Goal: Task Accomplishment & Management: Manage account settings

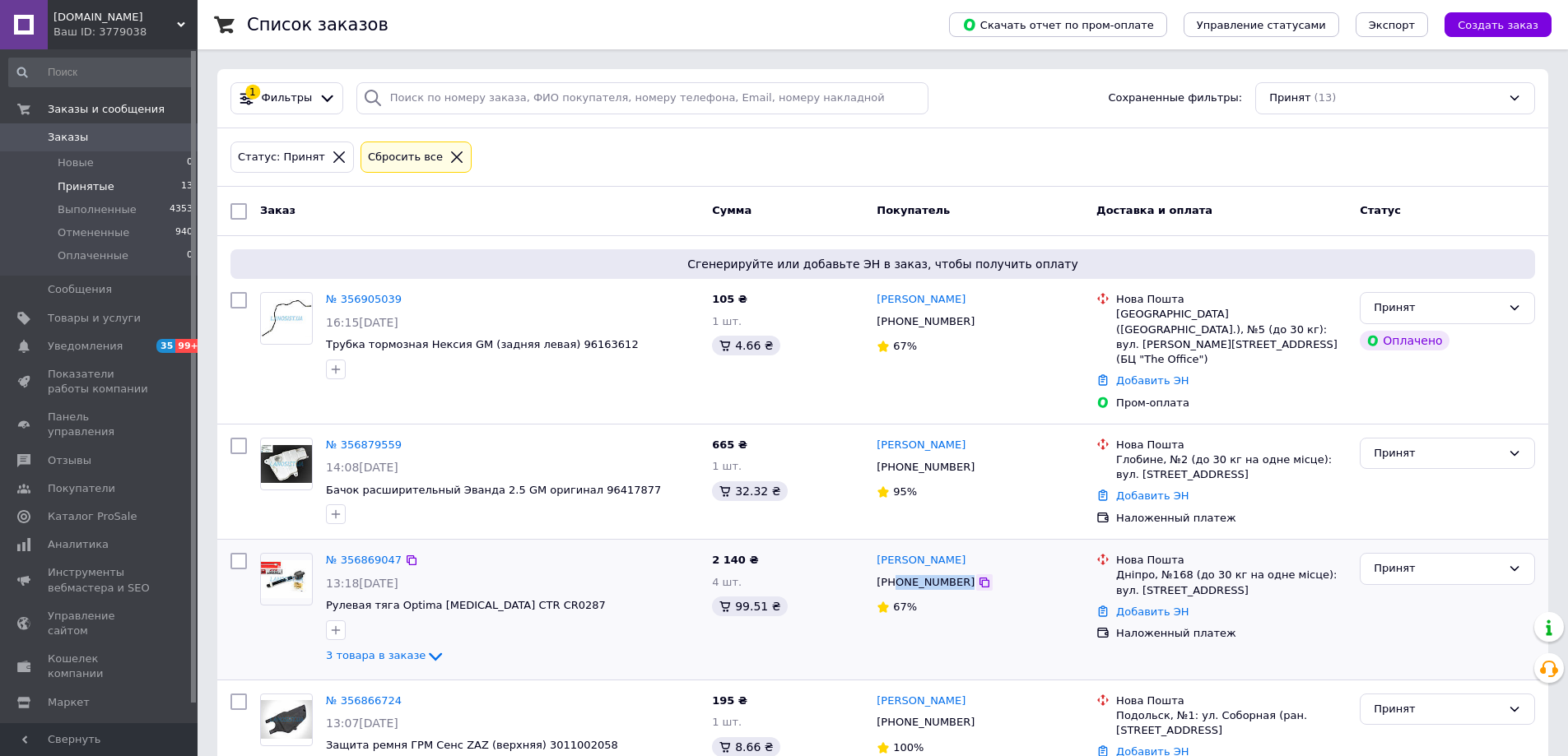
drag, startPoint x: 895, startPoint y: 550, endPoint x: 969, endPoint y: 550, distance: 74.0
click at [969, 573] on div "[PHONE_NUMBER]" at bounding box center [979, 582] width 210 height 18
copy div "0665876354"
click at [1409, 560] on div "Принят" at bounding box center [1437, 568] width 127 height 17
click at [1412, 618] on li "Отменен" at bounding box center [1447, 633] width 174 height 30
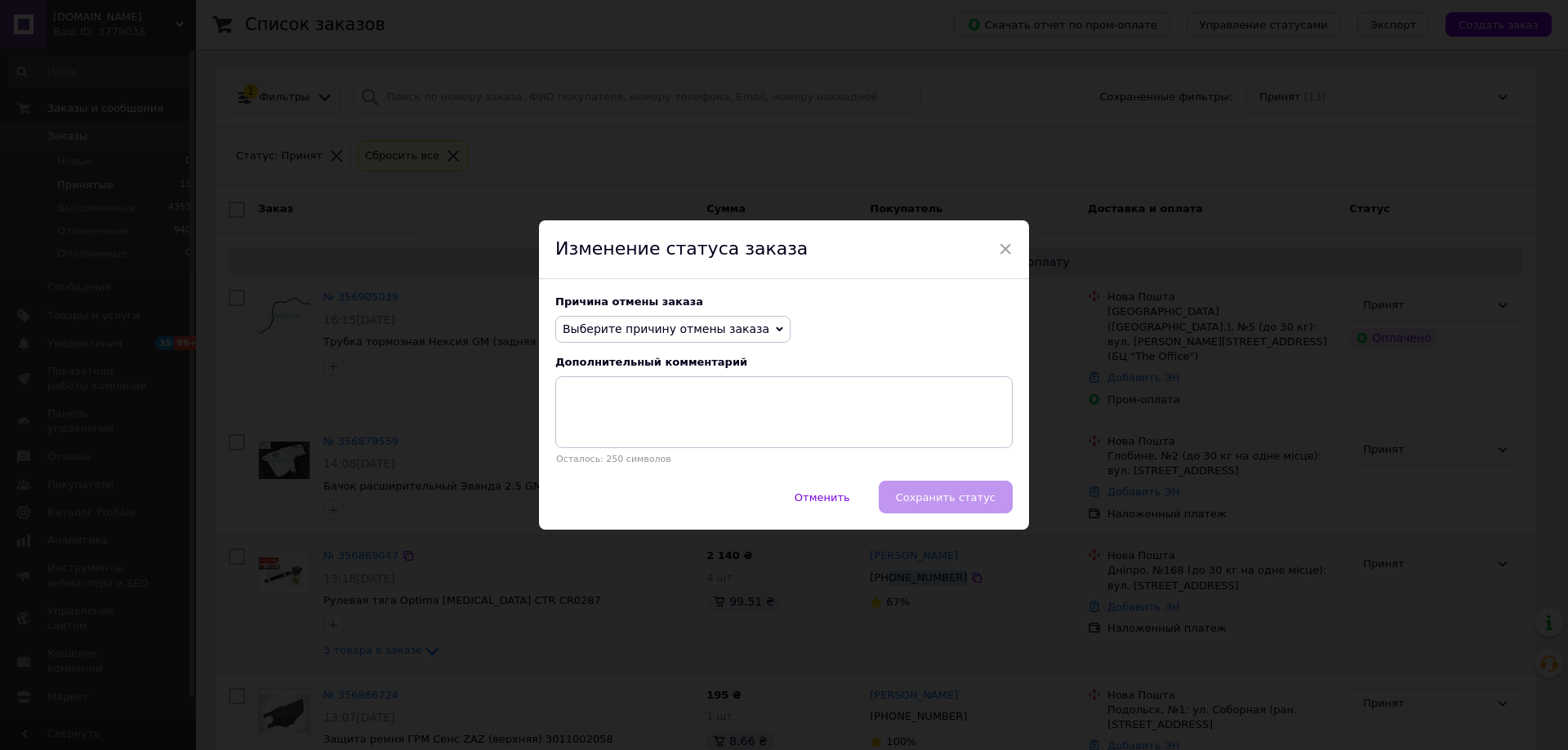
click at [696, 325] on span "Выберите причину отмены заказа" at bounding box center [666, 329] width 206 height 13
click at [596, 506] on li "Другое" at bounding box center [672, 499] width 234 height 23
click at [956, 499] on div "Отменить   Сохранить статус" at bounding box center [783, 505] width 490 height 49
click at [700, 411] on textarea at bounding box center [784, 411] width 457 height 72
click at [586, 329] on span "Другое" at bounding box center [584, 329] width 44 height 13
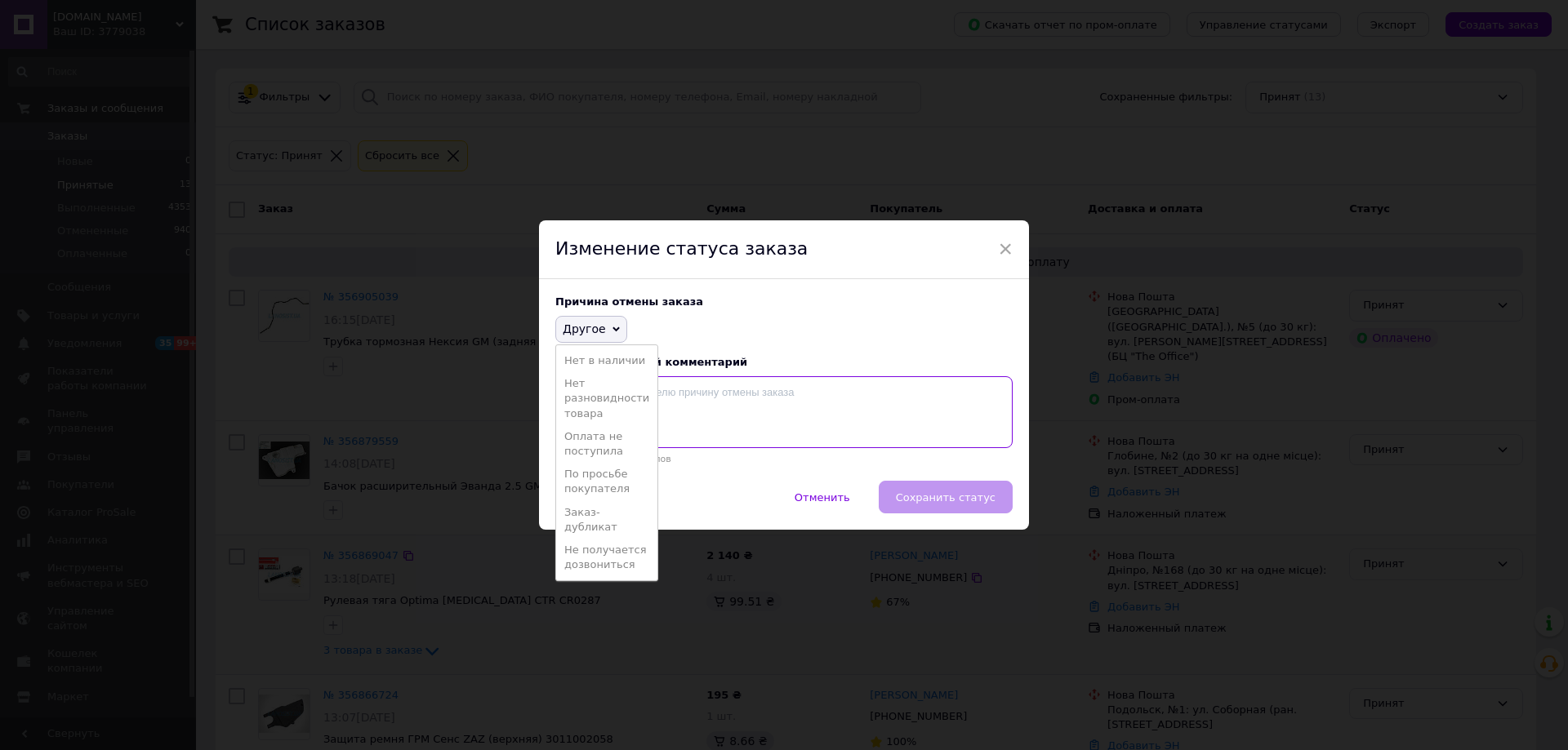
click at [756, 417] on textarea at bounding box center [784, 411] width 457 height 72
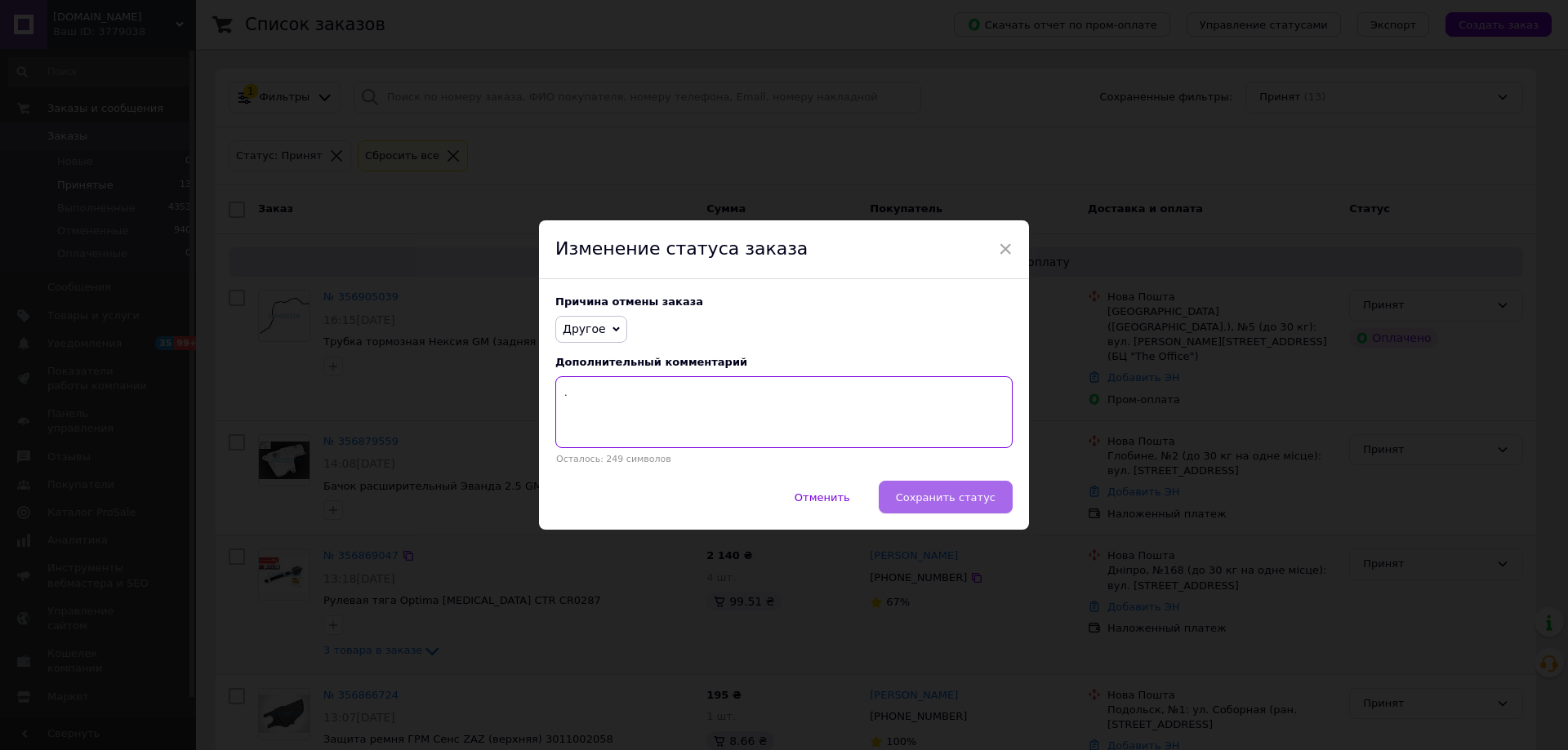
type textarea "."
click at [1001, 495] on button "Сохранить статус" at bounding box center [945, 497] width 134 height 33
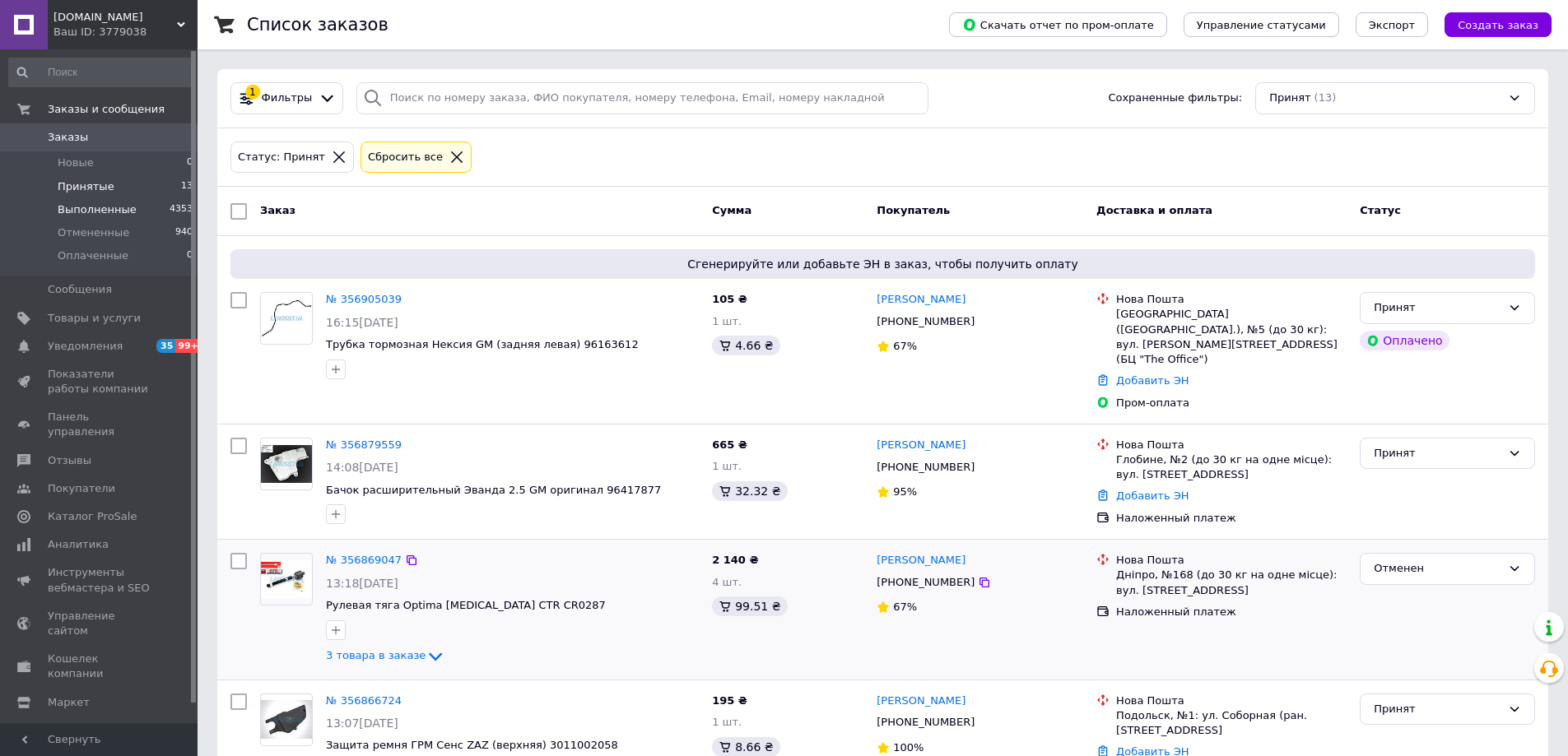
click at [89, 209] on span "Выполненные" at bounding box center [97, 210] width 79 height 15
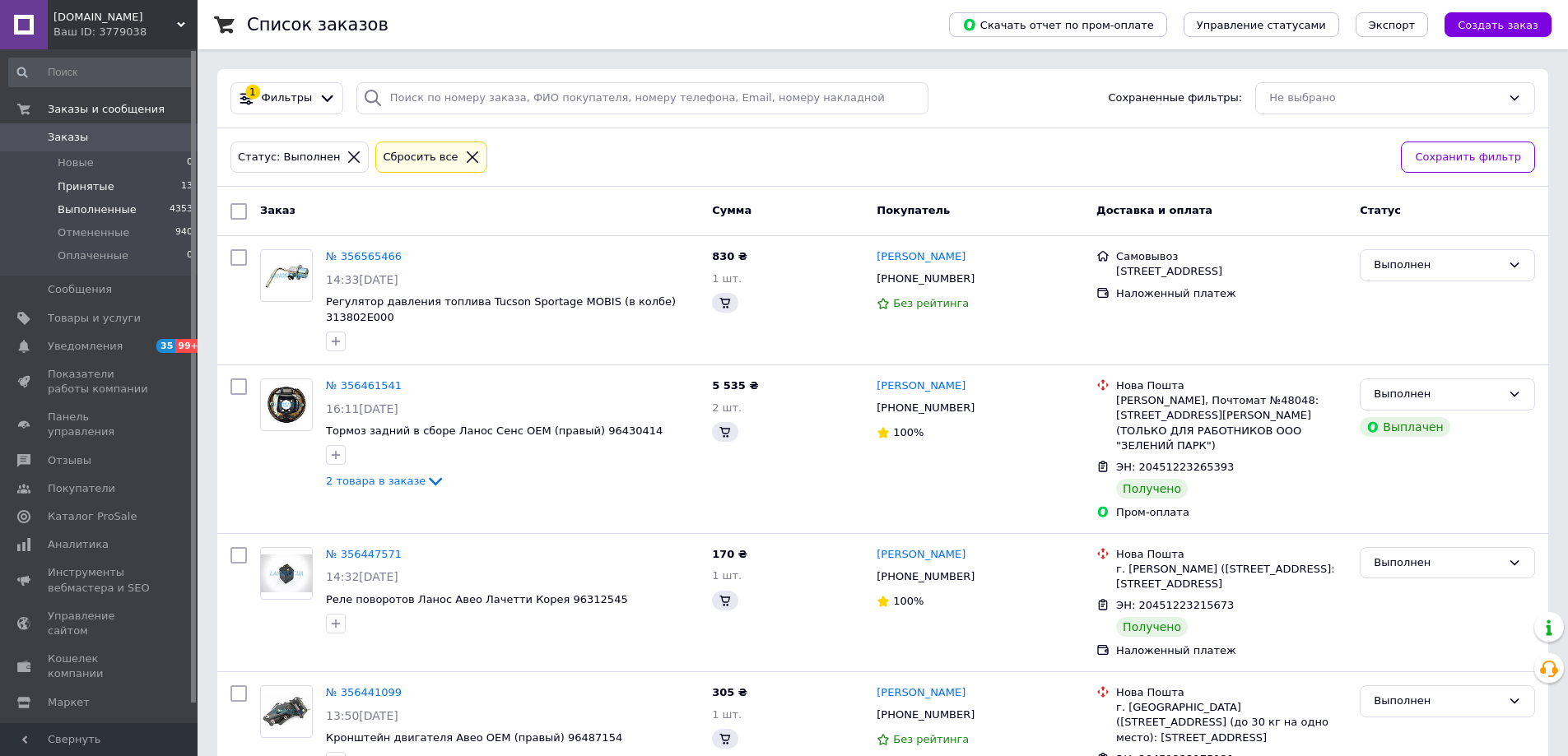
click at [86, 189] on span "Принятые" at bounding box center [85, 186] width 56 height 15
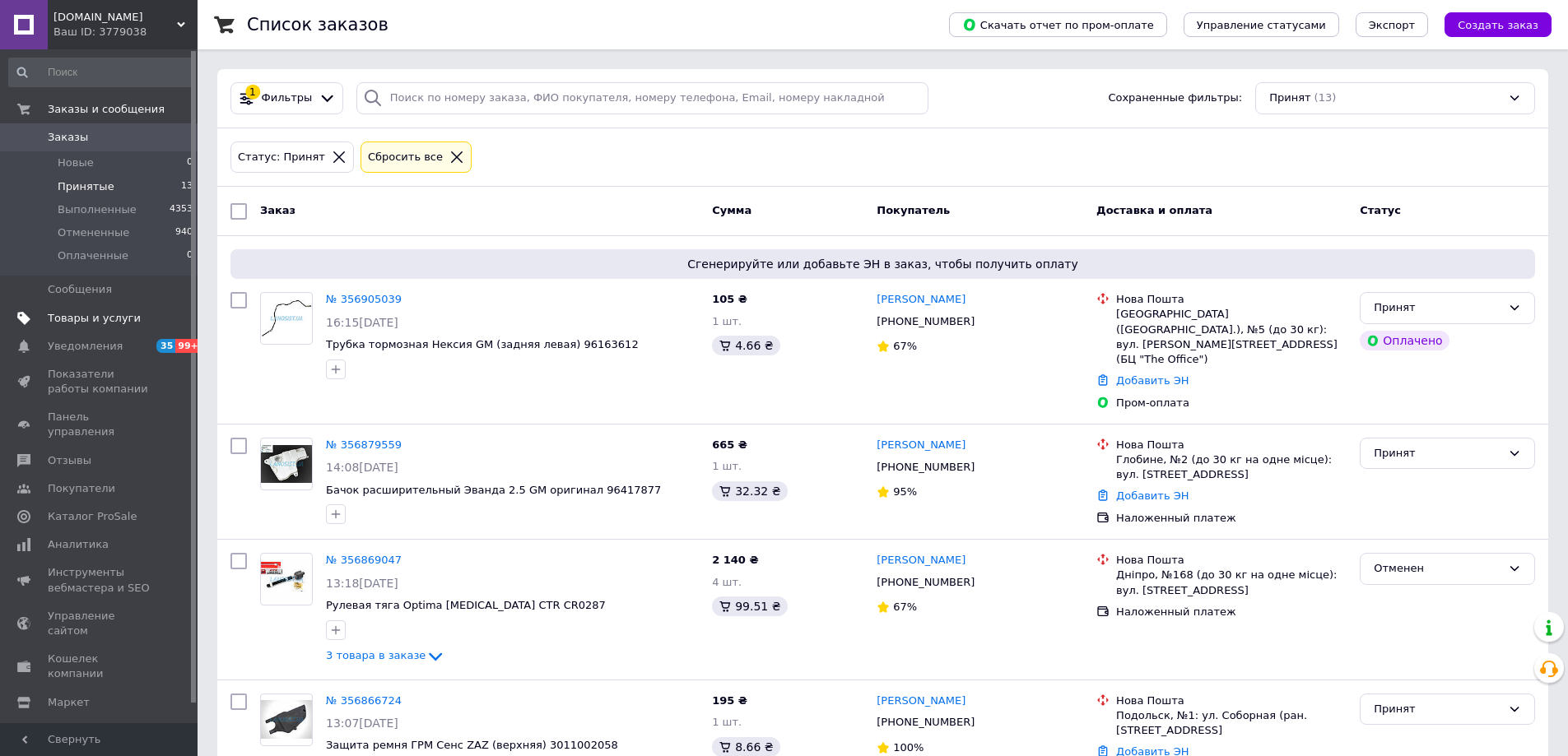
click at [87, 318] on span "Товары и услуги" at bounding box center [94, 318] width 93 height 15
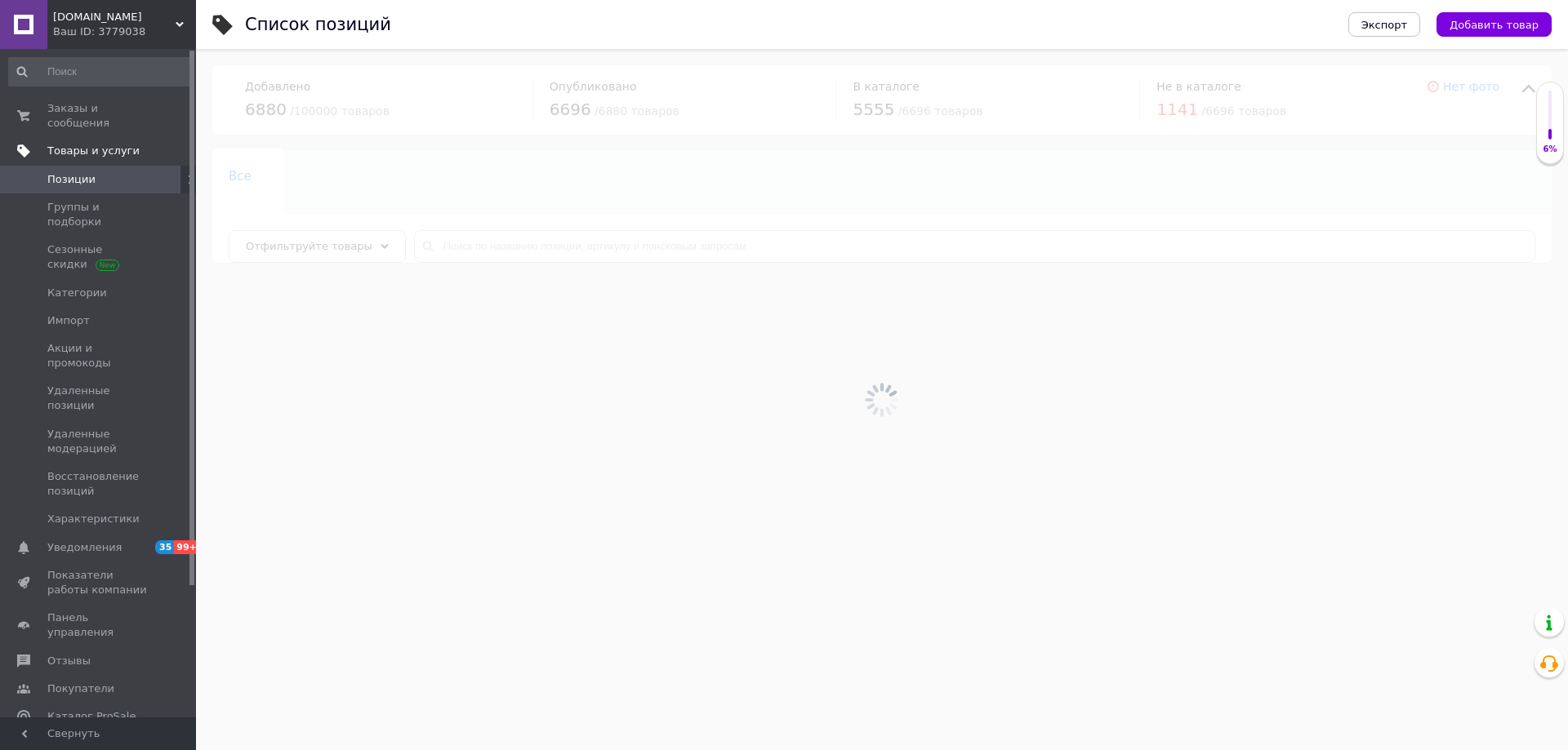
click at [109, 144] on span "Товары и услуги" at bounding box center [93, 151] width 92 height 15
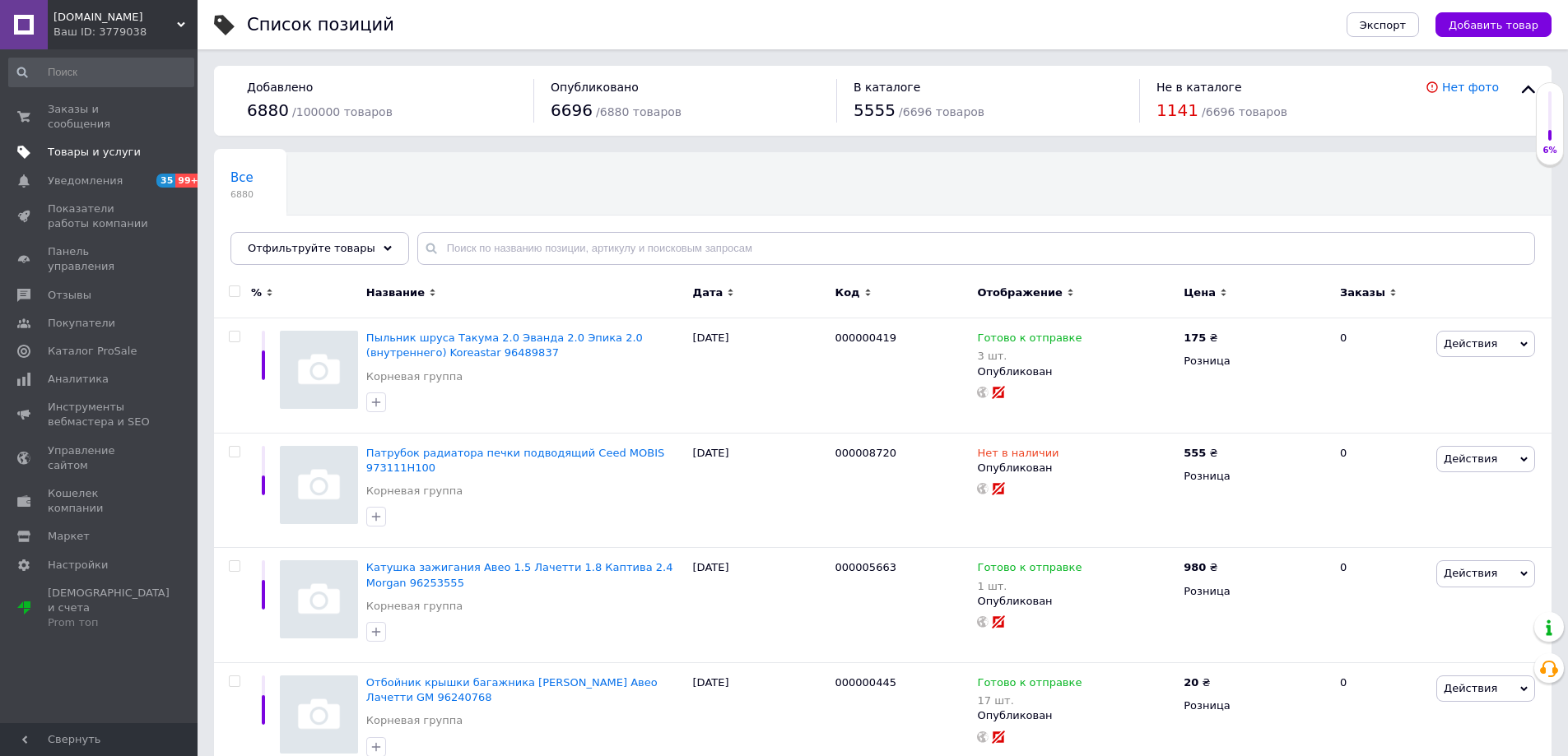
click at [96, 145] on span "Товары и услуги" at bounding box center [94, 152] width 93 height 15
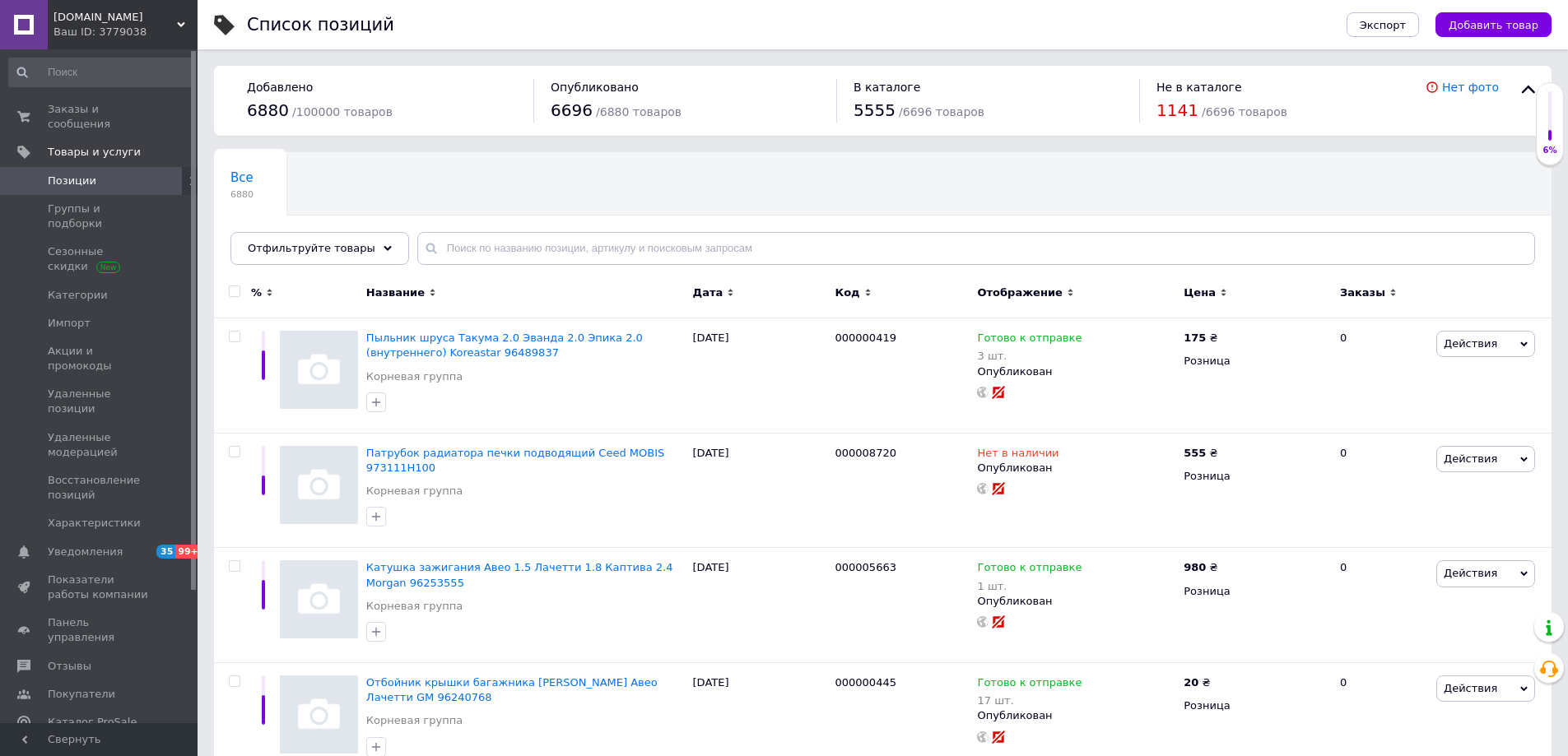
click at [80, 25] on div "Ваш ID: 3779038" at bounding box center [125, 32] width 144 height 15
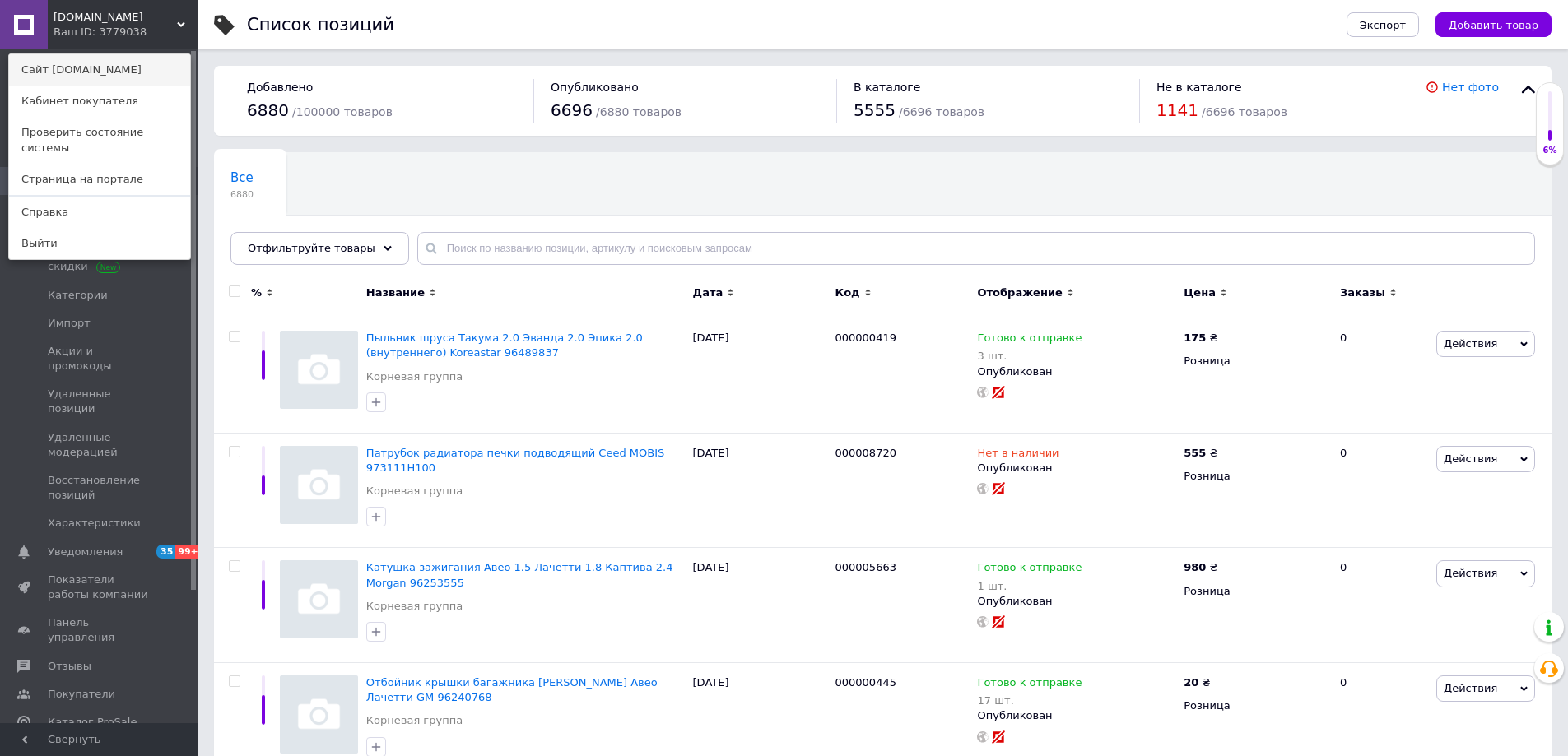
click at [91, 73] on link "Сайт [DOMAIN_NAME]" at bounding box center [99, 70] width 181 height 31
